Goal: Task Accomplishment & Management: Complete application form

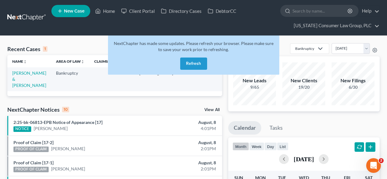
scroll to position [0, 47]
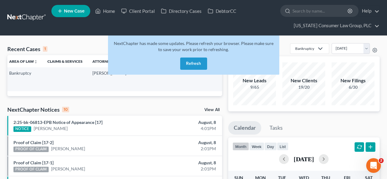
click at [197, 60] on button "Refresh" at bounding box center [193, 64] width 27 height 12
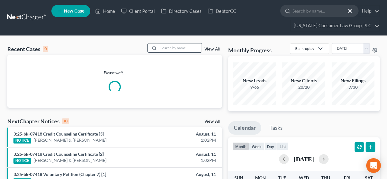
click at [172, 52] on input "search" at bounding box center [180, 47] width 43 height 9
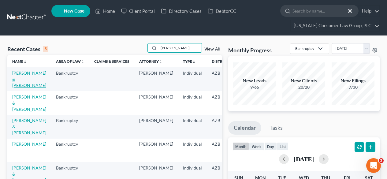
type input "wright"
click at [22, 80] on link "[PERSON_NAME] & [PERSON_NAME]" at bounding box center [29, 78] width 34 height 17
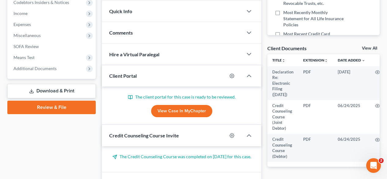
scroll to position [245, 0]
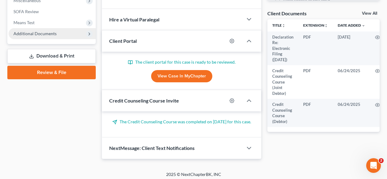
click at [47, 31] on span "Additional Documents" at bounding box center [34, 33] width 43 height 5
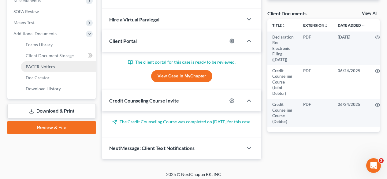
click at [41, 66] on span "PACER Notices" at bounding box center [40, 66] width 29 height 5
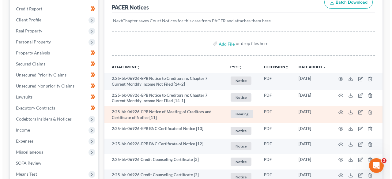
scroll to position [82, 0]
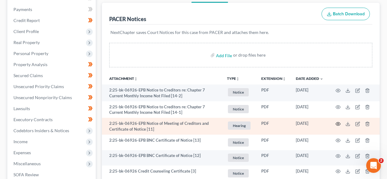
click at [340, 122] on icon "button" at bounding box center [338, 123] width 5 height 5
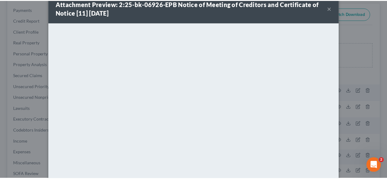
scroll to position [0, 0]
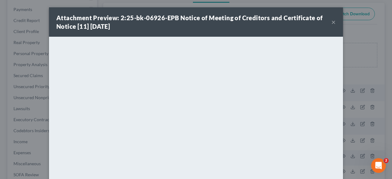
click at [331, 21] on button "×" at bounding box center [333, 21] width 4 height 7
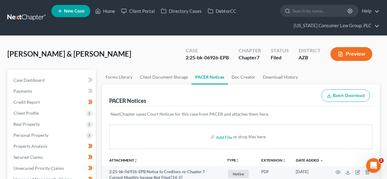
click at [22, 18] on link at bounding box center [26, 17] width 39 height 11
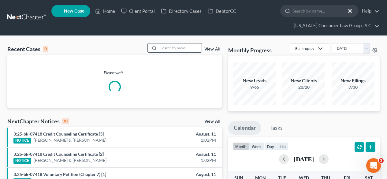
click at [178, 50] on input "search" at bounding box center [180, 47] width 43 height 9
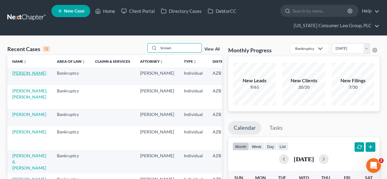
type input "brown"
click at [15, 76] on link "[PERSON_NAME]" at bounding box center [29, 72] width 34 height 5
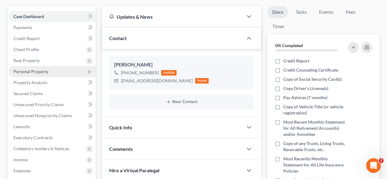
scroll to position [163, 0]
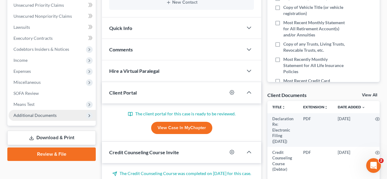
click at [35, 115] on span "Additional Documents" at bounding box center [34, 115] width 43 height 5
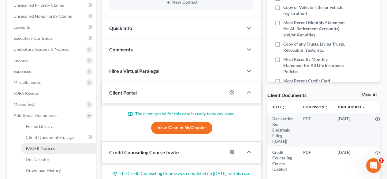
click at [32, 146] on span "PACER Notices" at bounding box center [40, 148] width 29 height 5
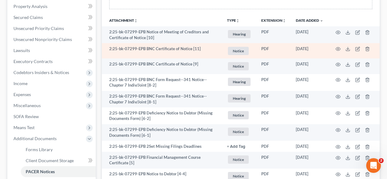
scroll to position [163, 0]
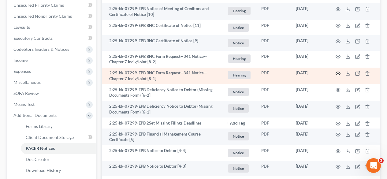
click at [336, 74] on icon "button" at bounding box center [338, 73] width 5 height 5
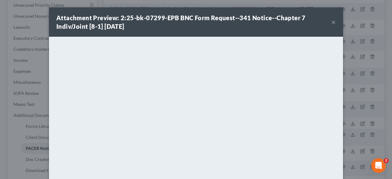
click at [331, 22] on button "×" at bounding box center [333, 21] width 4 height 7
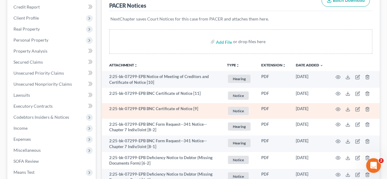
scroll to position [0, 0]
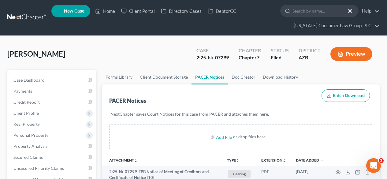
click at [33, 20] on link at bounding box center [26, 17] width 39 height 11
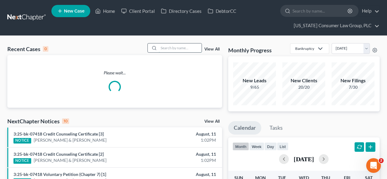
click at [189, 50] on input "search" at bounding box center [180, 47] width 43 height 9
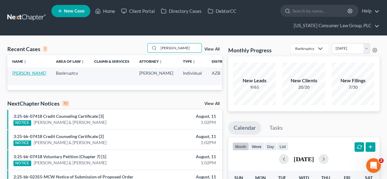
type input "voigt"
click at [15, 75] on link "Voigt, Jacob" at bounding box center [29, 72] width 34 height 5
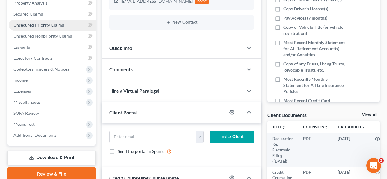
scroll to position [163, 0]
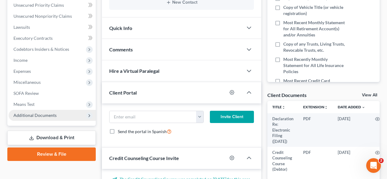
click at [35, 116] on span "Additional Documents" at bounding box center [34, 115] width 43 height 5
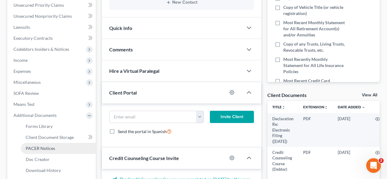
click at [39, 148] on span "PACER Notices" at bounding box center [40, 148] width 29 height 5
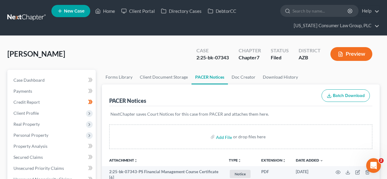
click at [23, 19] on link at bounding box center [26, 17] width 39 height 11
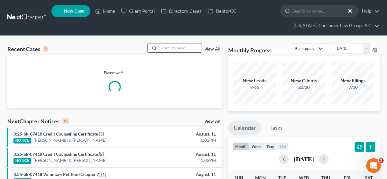
click at [179, 48] on input "search" at bounding box center [180, 47] width 43 height 9
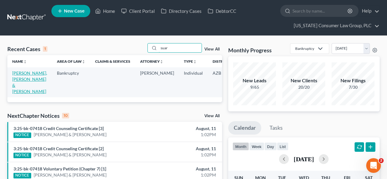
type input "suar"
click at [23, 76] on link "[PERSON_NAME], [PERSON_NAME] & [PERSON_NAME]" at bounding box center [29, 82] width 35 height 24
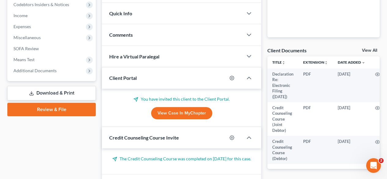
scroll to position [236, 0]
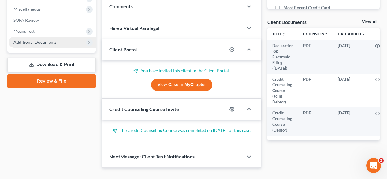
click at [38, 42] on span "Additional Documents" at bounding box center [34, 41] width 43 height 5
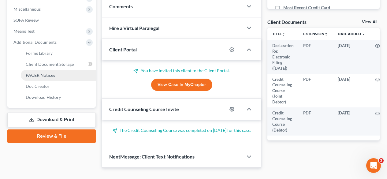
click at [39, 76] on span "PACER Notices" at bounding box center [40, 74] width 29 height 5
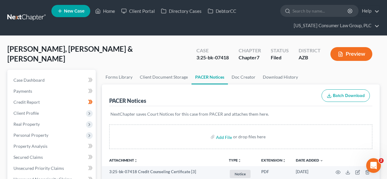
click at [20, 17] on link at bounding box center [26, 17] width 39 height 11
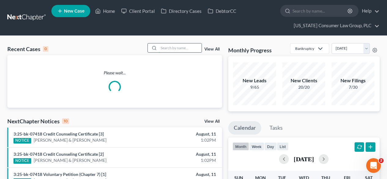
click at [168, 50] on input "search" at bounding box center [180, 47] width 43 height 9
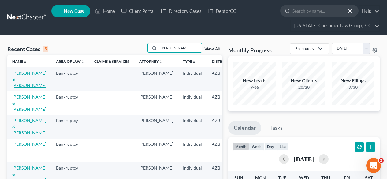
type input "wright"
click at [20, 80] on link "[PERSON_NAME] & [PERSON_NAME]" at bounding box center [29, 78] width 34 height 17
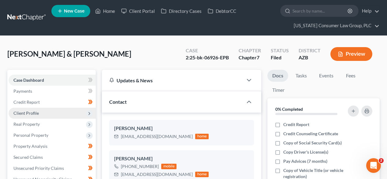
click at [32, 109] on span "Client Profile" at bounding box center [52, 113] width 87 height 11
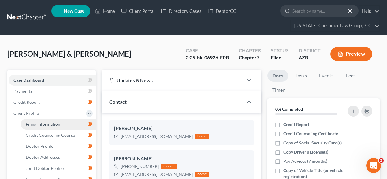
click at [35, 120] on link "Filing Information" at bounding box center [58, 124] width 75 height 11
select select "1"
select select "0"
select select "3"
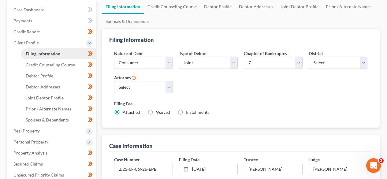
scroll to position [82, 0]
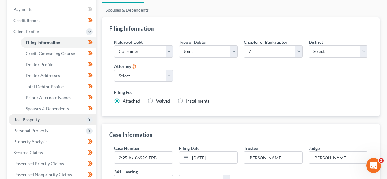
click at [31, 119] on span "Real Property" at bounding box center [26, 119] width 26 height 5
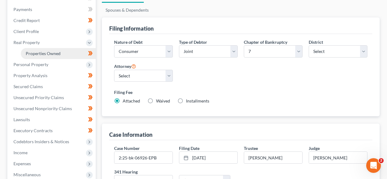
click at [46, 56] on link "Properties Owned" at bounding box center [58, 53] width 75 height 11
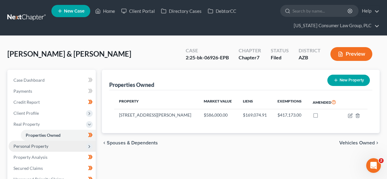
click at [20, 145] on span "Personal Property" at bounding box center [30, 145] width 35 height 5
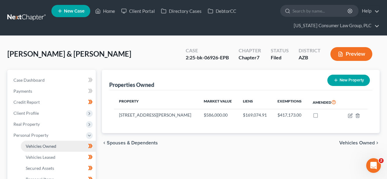
click at [33, 143] on link "Vehicles Owned" at bounding box center [58, 146] width 75 height 11
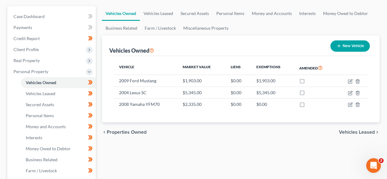
scroll to position [82, 0]
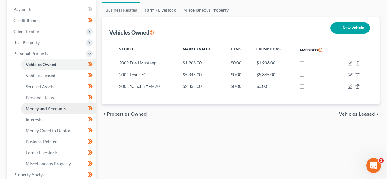
click at [46, 103] on link "Money and Accounts" at bounding box center [58, 108] width 75 height 11
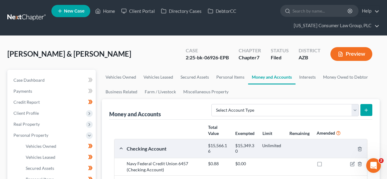
click at [18, 19] on link at bounding box center [26, 17] width 39 height 11
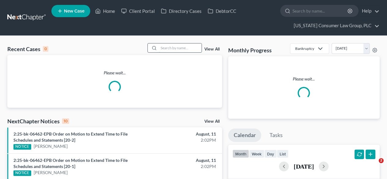
click at [191, 44] on input "search" at bounding box center [180, 47] width 43 height 9
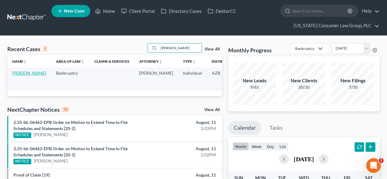
type input "[PERSON_NAME]"
click at [26, 71] on link "[PERSON_NAME]" at bounding box center [29, 72] width 34 height 5
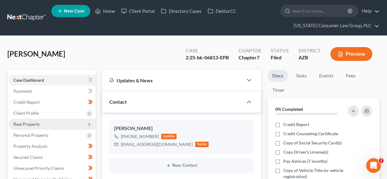
click at [36, 128] on span "Real Property" at bounding box center [52, 124] width 87 height 11
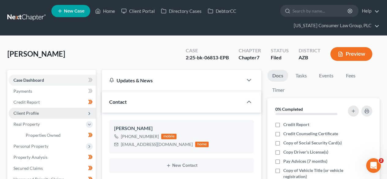
click at [32, 111] on span "Client Profile" at bounding box center [25, 112] width 25 height 5
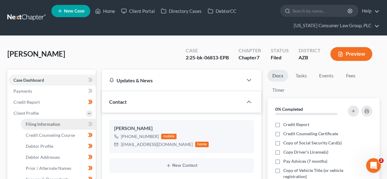
click at [39, 126] on span "Filing Information" at bounding box center [43, 123] width 35 height 5
select select "1"
select select "0"
select select "3"
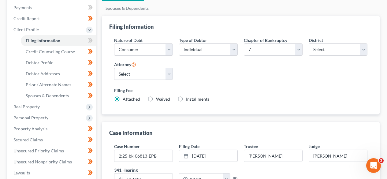
scroll to position [163, 0]
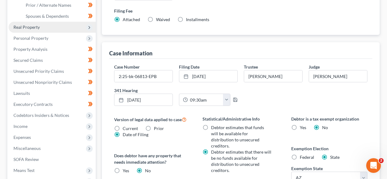
click at [42, 27] on span "Real Property" at bounding box center [52, 27] width 87 height 11
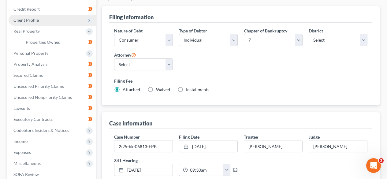
scroll to position [82, 0]
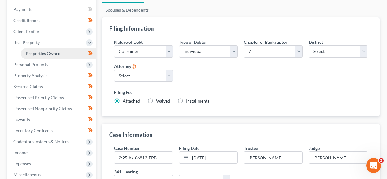
click at [48, 55] on span "Properties Owned" at bounding box center [43, 53] width 35 height 5
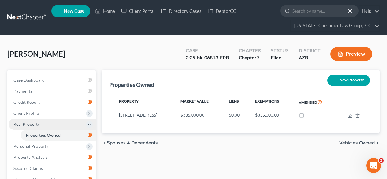
scroll to position [82, 0]
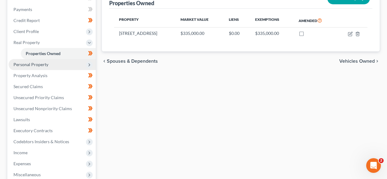
click at [32, 62] on span "Personal Property" at bounding box center [30, 64] width 35 height 5
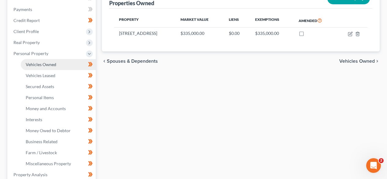
click at [39, 67] on span "Vehicles Owned" at bounding box center [41, 64] width 31 height 5
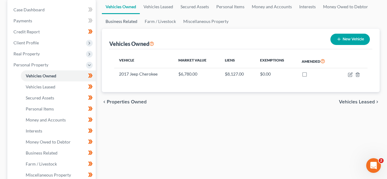
scroll to position [82, 0]
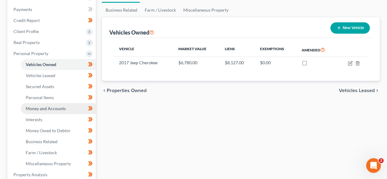
click at [49, 111] on link "Money and Accounts" at bounding box center [58, 108] width 75 height 11
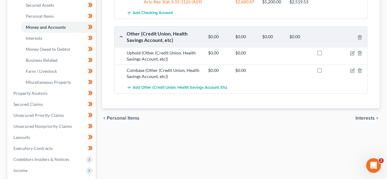
scroll to position [82, 0]
